Goal: Task Accomplishment & Management: Complete application form

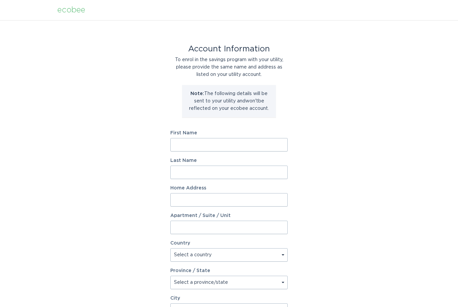
click at [270, 147] on input "First Name" at bounding box center [228, 144] width 117 height 13
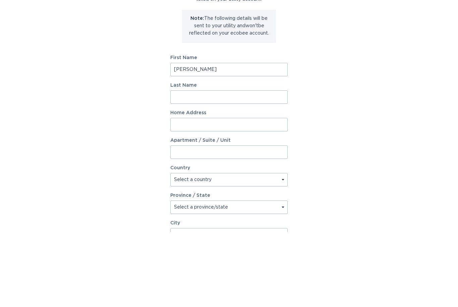
type input "[PERSON_NAME]"
click at [258, 165] on input "Last Name" at bounding box center [228, 171] width 117 height 13
type input "Malless"
click at [266, 193] on input "Home Address" at bounding box center [228, 199] width 117 height 13
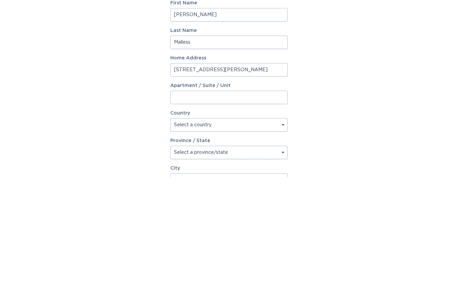
type input "[STREET_ADDRESS][PERSON_NAME]"
click at [266, 248] on select "Select a country [GEOGRAPHIC_DATA] [GEOGRAPHIC_DATA]" at bounding box center [228, 254] width 117 height 13
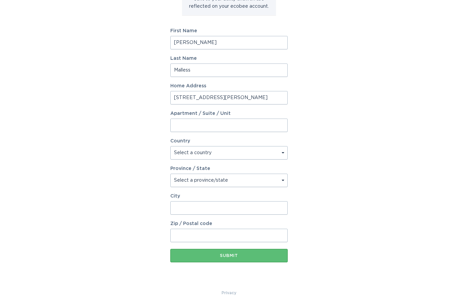
select select "US"
click at [277, 180] on select "Select a province/state [US_STATE] [US_STATE] [US_STATE] [US_STATE] [US_STATE] …" at bounding box center [228, 180] width 117 height 13
select select "NC"
click at [251, 205] on input "City" at bounding box center [228, 207] width 117 height 13
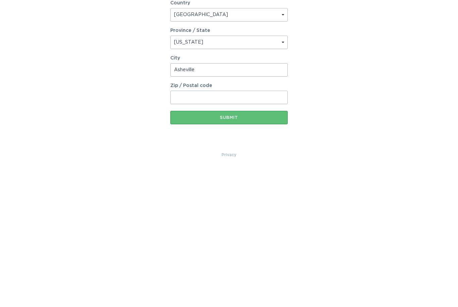
type input "Asheville"
click at [257, 229] on input "Zip / Postal code" at bounding box center [228, 235] width 117 height 13
type input "28804"
click at [259, 254] on div "Submit" at bounding box center [229, 256] width 111 height 4
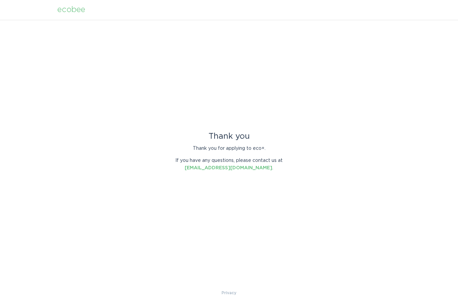
scroll to position [0, 0]
